Goal: Navigation & Orientation: Go to known website

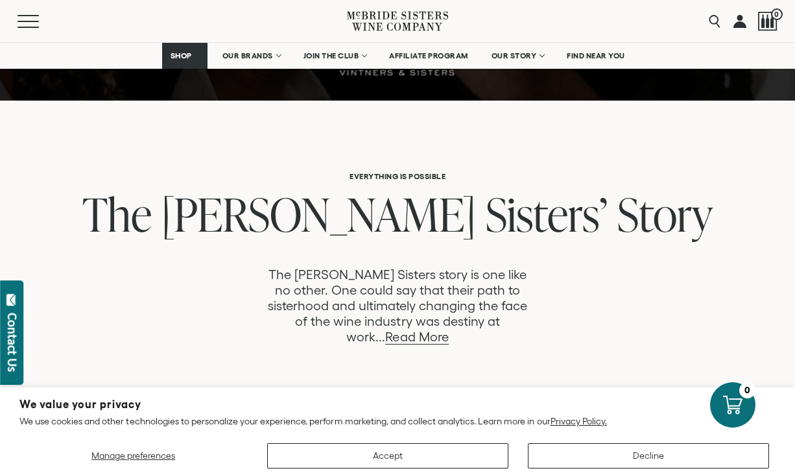
scroll to position [563, 0]
click at [448, 329] on link "Read More" at bounding box center [416, 336] width 63 height 15
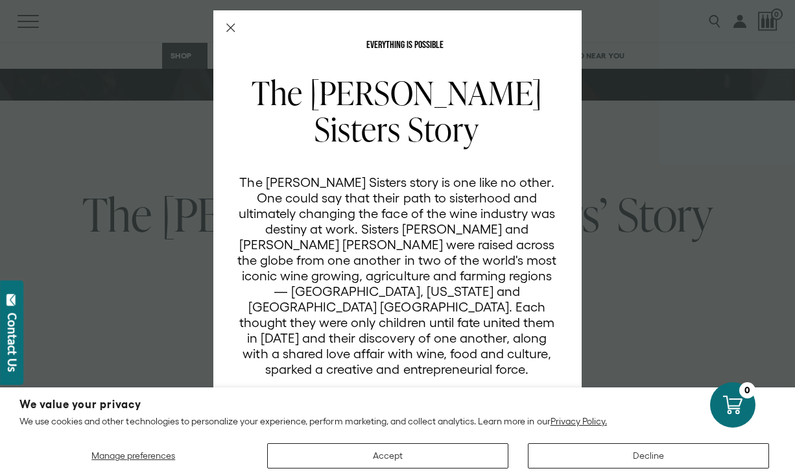
scroll to position [0, 0]
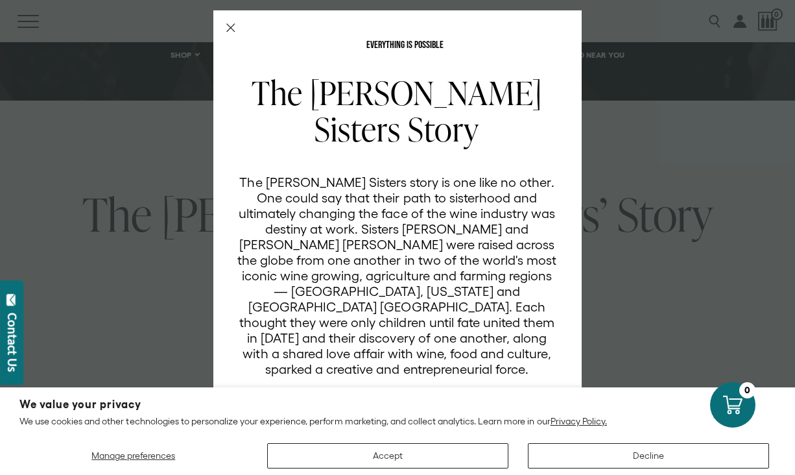
click at [228, 25] on icon "Close Modal" at bounding box center [230, 27] width 9 height 9
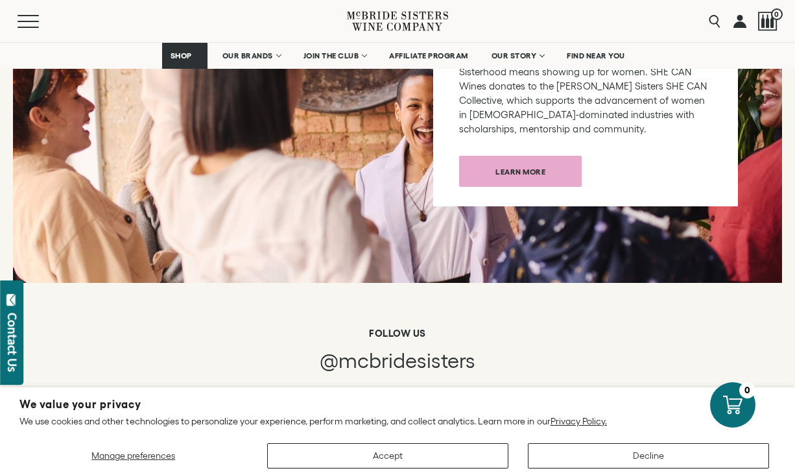
scroll to position [6696, 0]
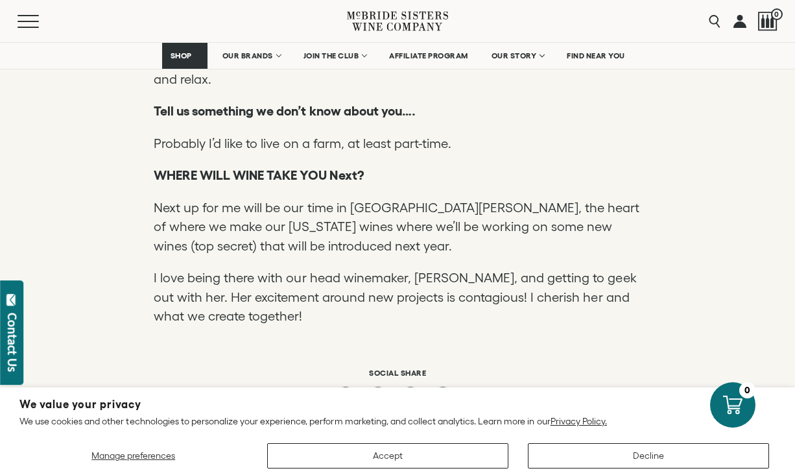
scroll to position [5311, 0]
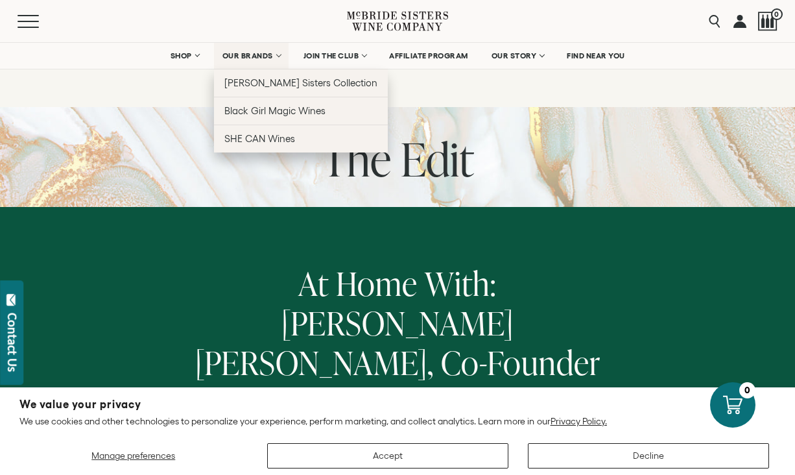
click at [254, 49] on link "OUR BRANDS" at bounding box center [251, 56] width 75 height 26
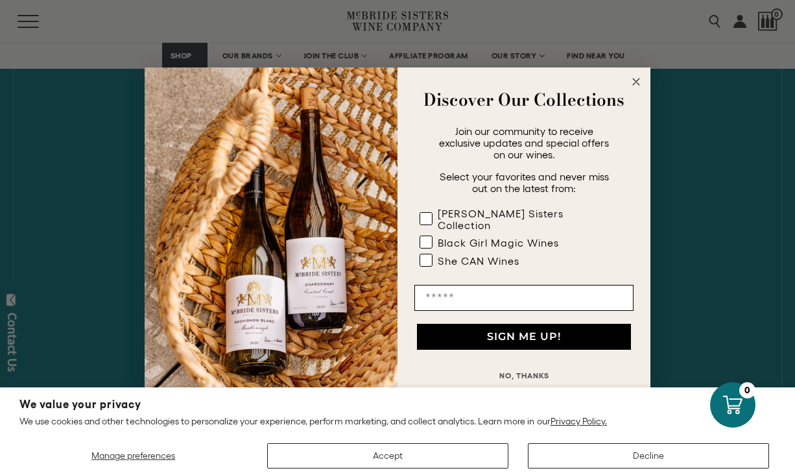
scroll to position [567, 0]
click at [637, 82] on circle "Close dialog" at bounding box center [636, 81] width 15 height 15
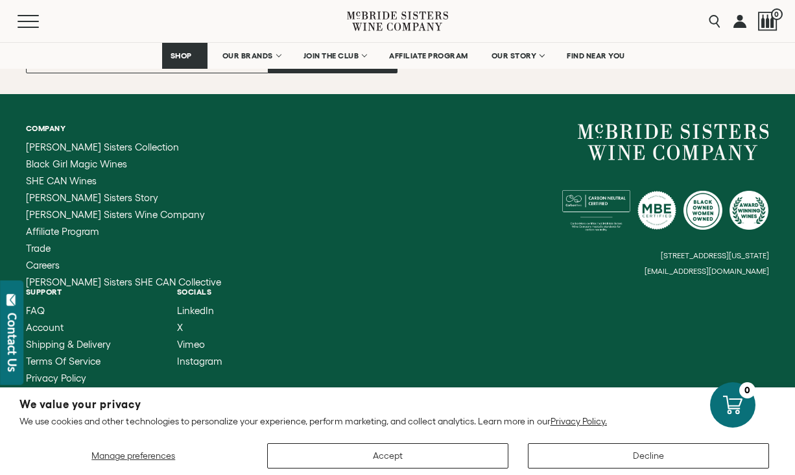
scroll to position [6009, 0]
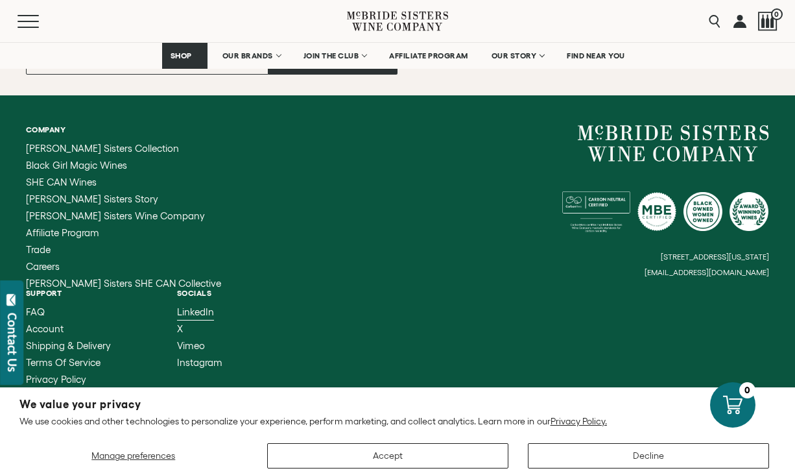
click at [177, 306] on span "LinkedIn" at bounding box center [195, 311] width 37 height 11
